Goal: Task Accomplishment & Management: Use online tool/utility

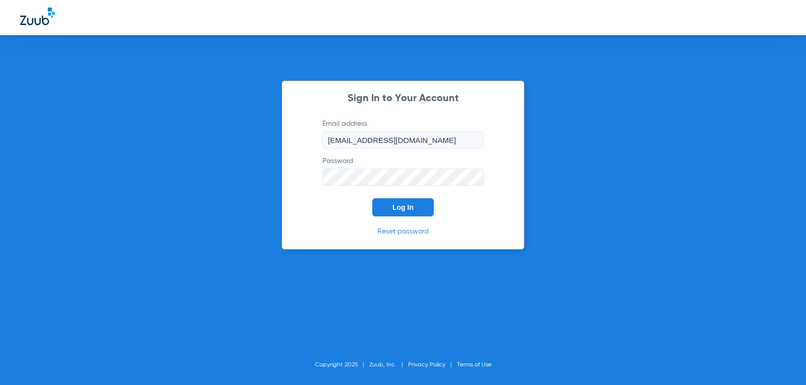
click at [413, 207] on span "Log In" at bounding box center [402, 207] width 21 height 8
click at [404, 206] on span "Log In" at bounding box center [402, 207] width 21 height 8
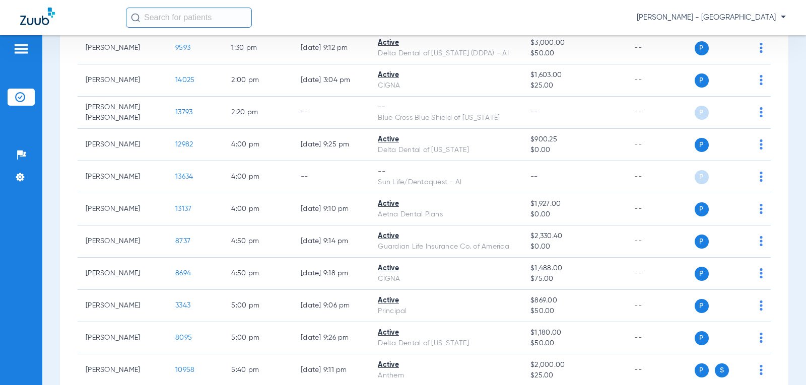
scroll to position [685, 0]
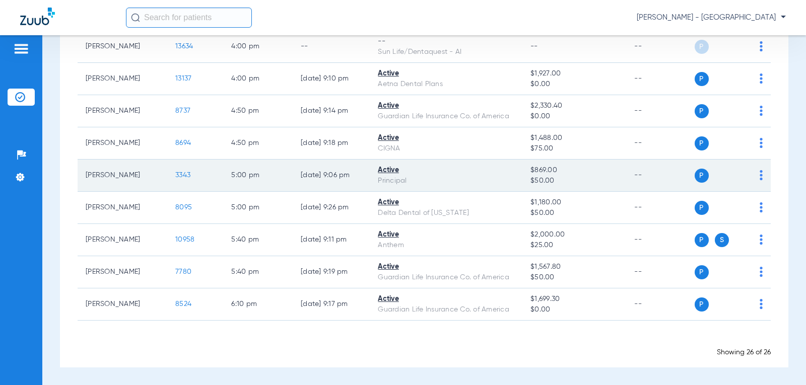
click at [175, 173] on span "3343" at bounding box center [182, 175] width 15 height 7
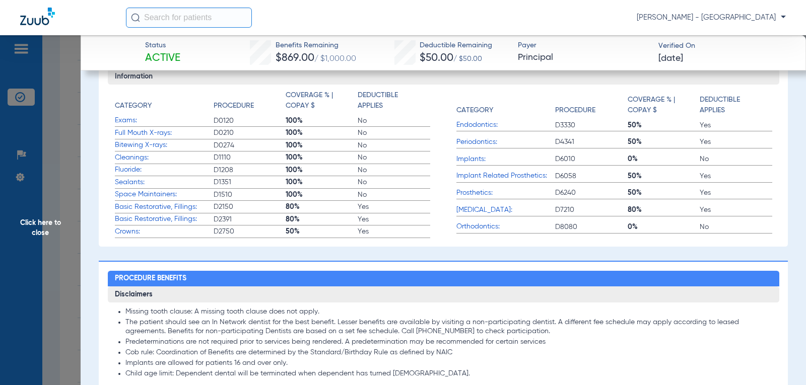
scroll to position [789, 0]
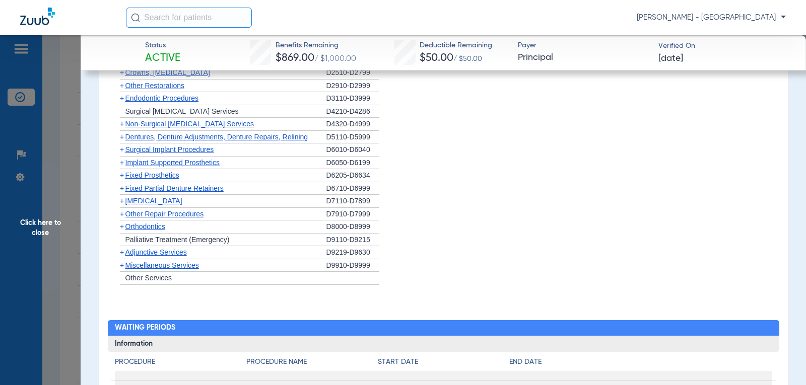
click at [168, 266] on span "Miscellaneous Services" at bounding box center [162, 265] width 74 height 8
